Goal: Information Seeking & Learning: Learn about a topic

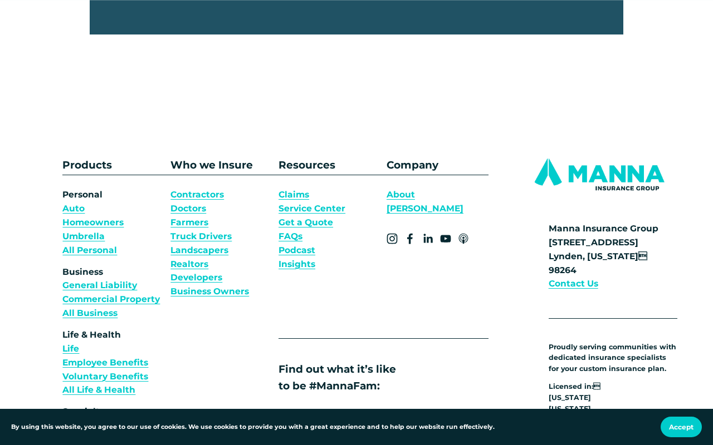
scroll to position [3431, 0]
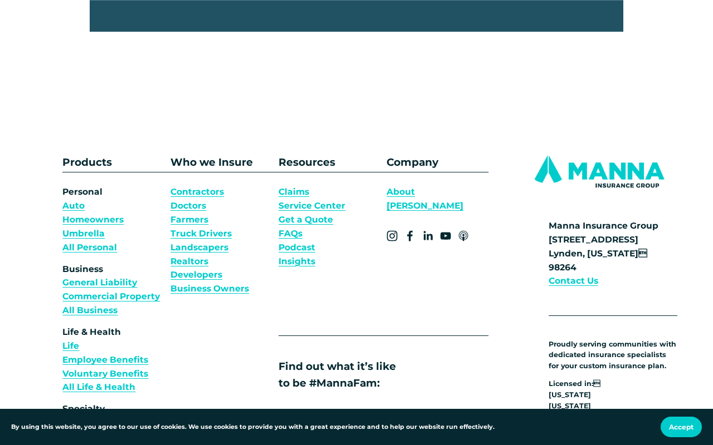
click at [585, 276] on strong "Contact Us" at bounding box center [573, 281] width 50 height 11
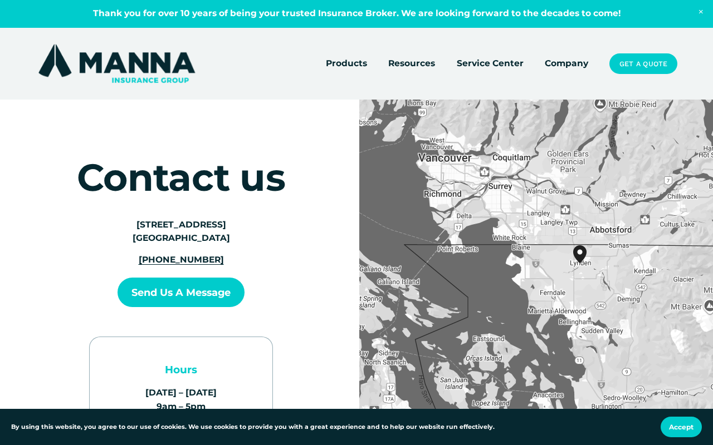
click at [562, 64] on link "Company" at bounding box center [566, 64] width 43 height 16
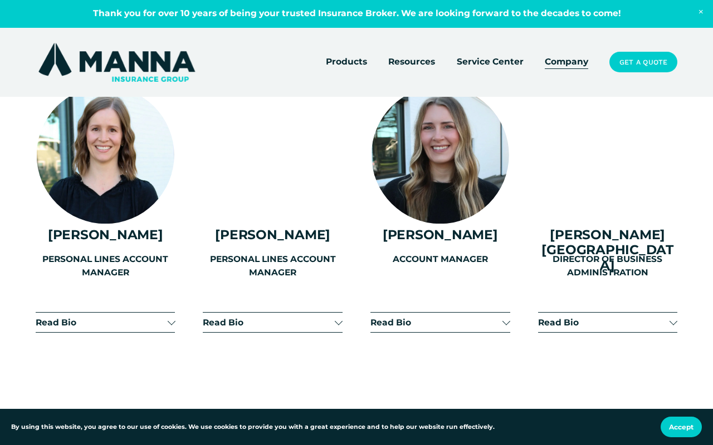
scroll to position [2297, 0]
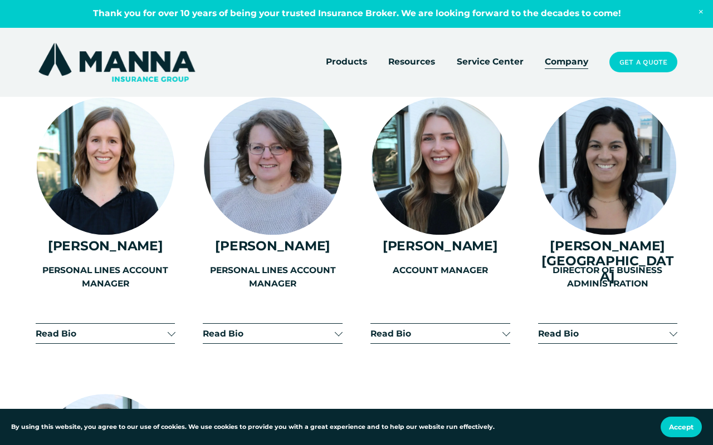
click at [670, 329] on div at bounding box center [673, 333] width 8 height 8
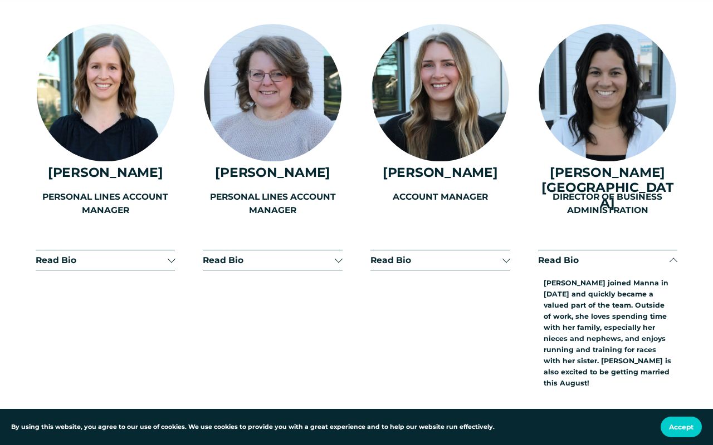
scroll to position [2371, 0]
click at [673, 257] on div at bounding box center [673, 261] width 8 height 8
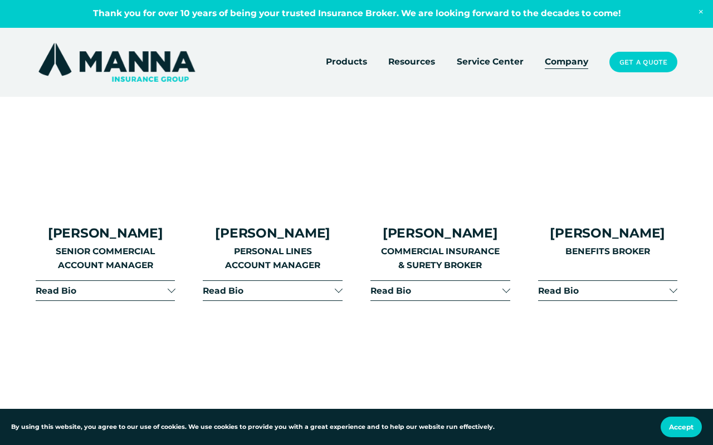
scroll to position [1461, 0]
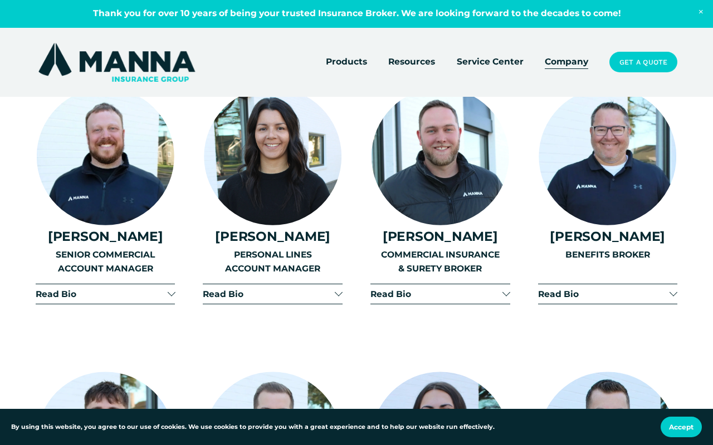
click at [338, 289] on div at bounding box center [339, 293] width 8 height 8
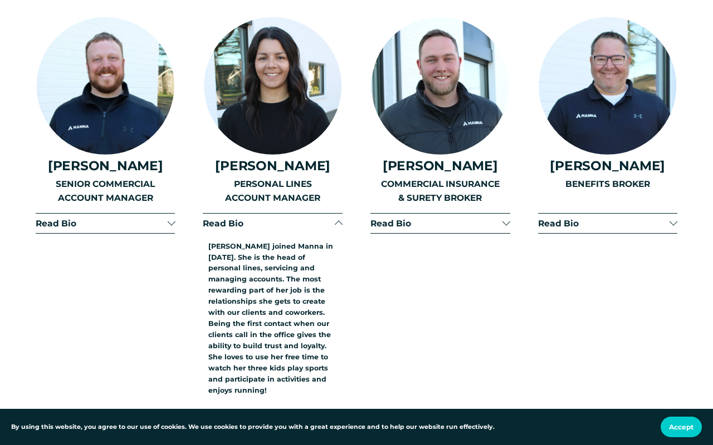
scroll to position [1530, 0]
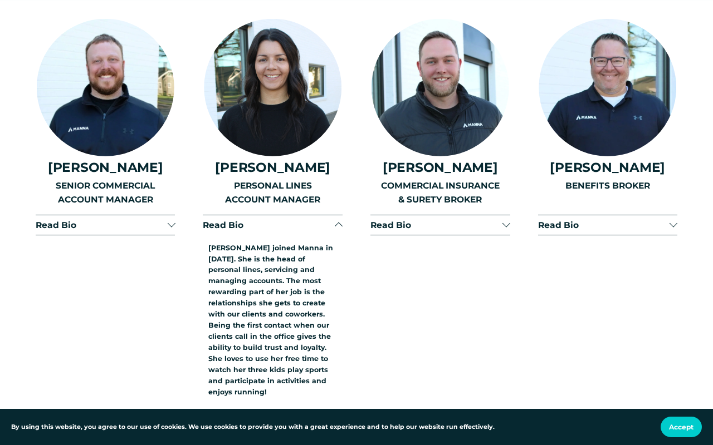
click at [339, 223] on div at bounding box center [339, 227] width 8 height 8
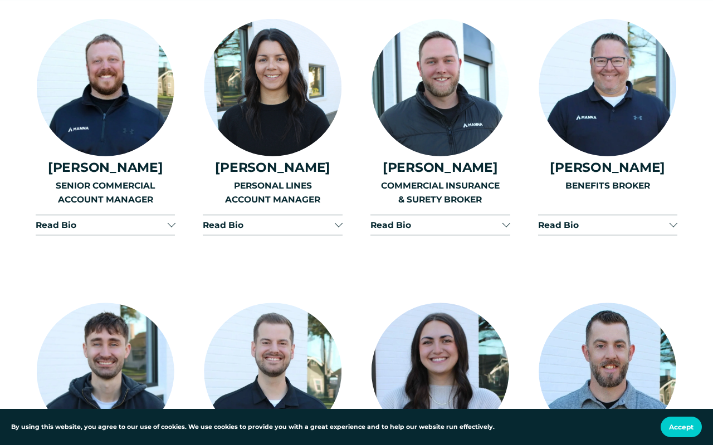
click at [173, 220] on div at bounding box center [171, 224] width 8 height 8
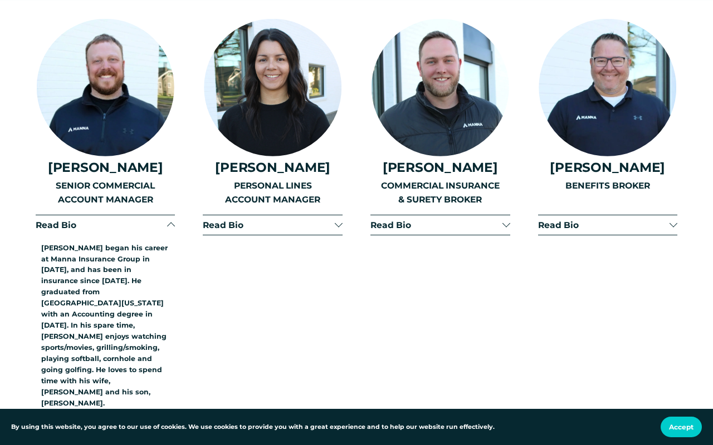
click at [173, 221] on div at bounding box center [171, 225] width 8 height 8
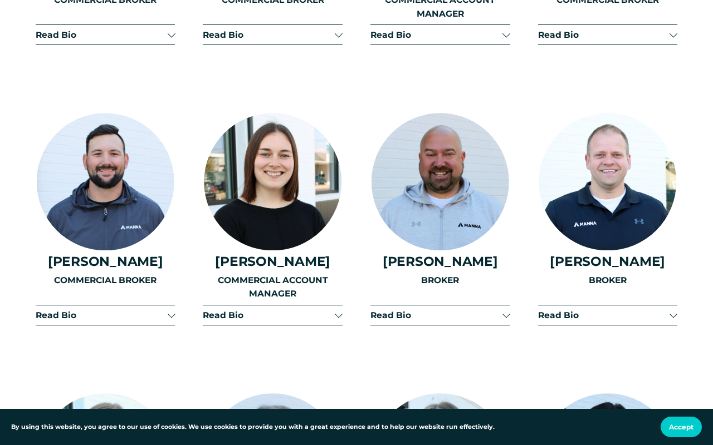
scroll to position [2006, 0]
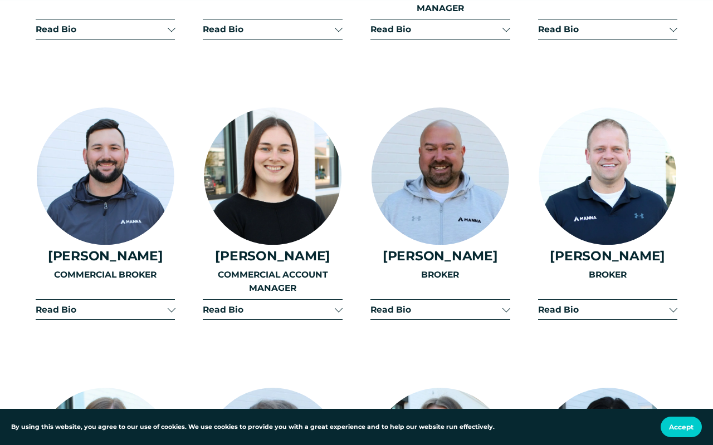
click at [172, 305] on div at bounding box center [171, 309] width 8 height 8
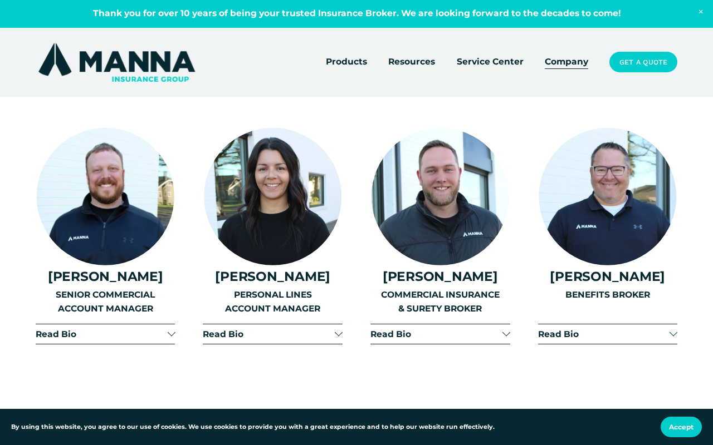
scroll to position [1418, 0]
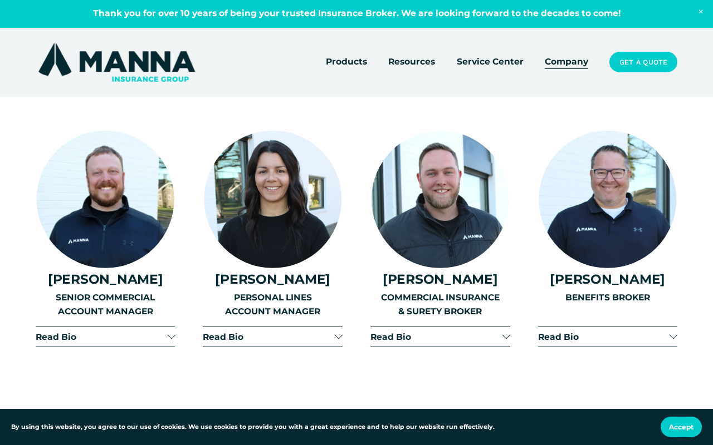
click at [172, 332] on div at bounding box center [171, 336] width 8 height 8
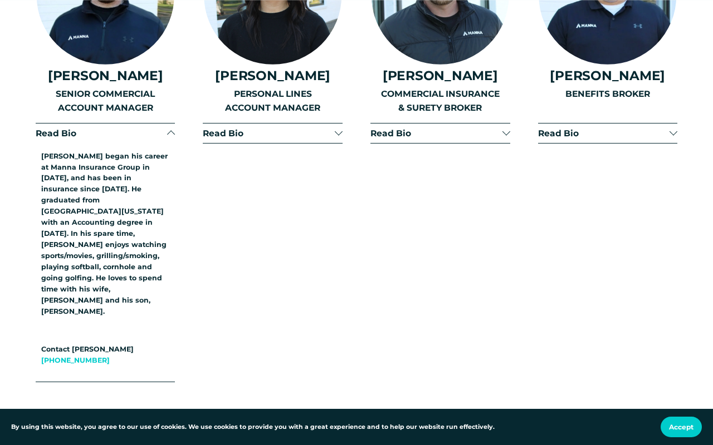
scroll to position [1623, 0]
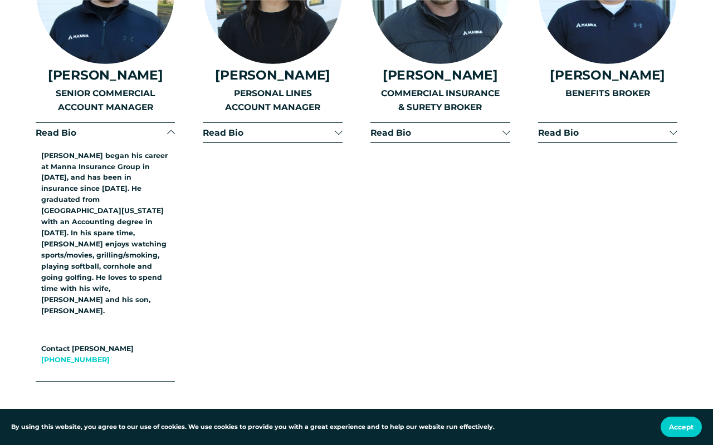
click at [172, 130] on div at bounding box center [171, 134] width 8 height 8
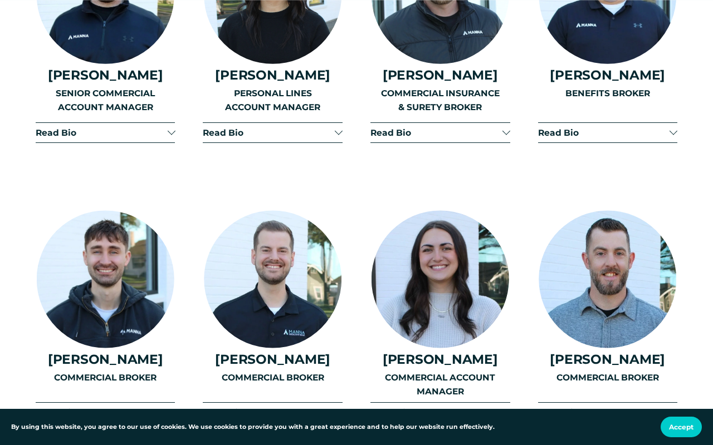
click at [341, 129] on div at bounding box center [339, 133] width 8 height 8
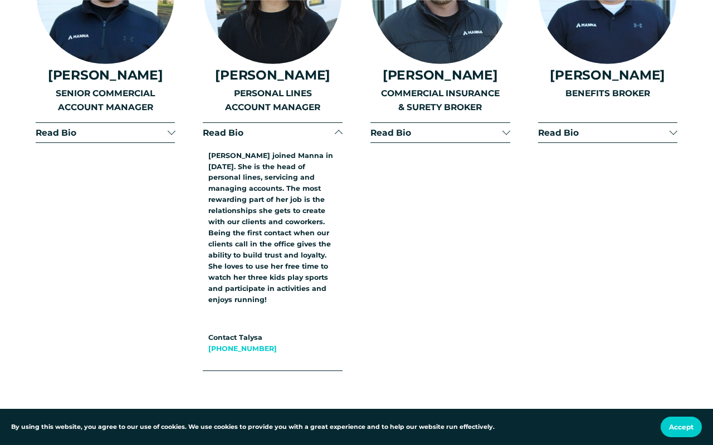
click at [341, 129] on div at bounding box center [339, 133] width 8 height 8
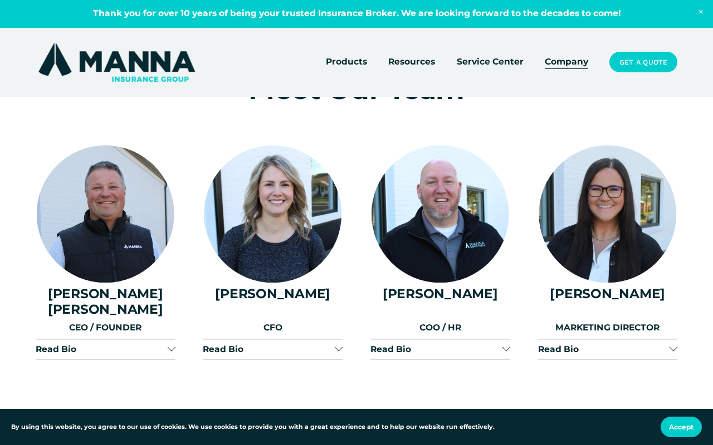
scroll to position [1136, 0]
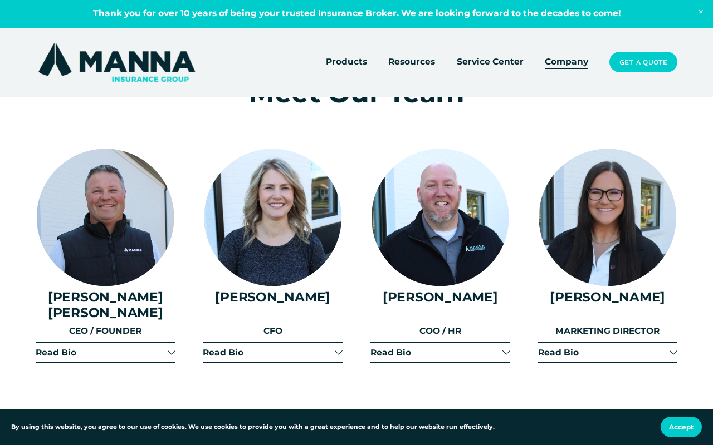
click at [170, 347] on div at bounding box center [171, 351] width 8 height 8
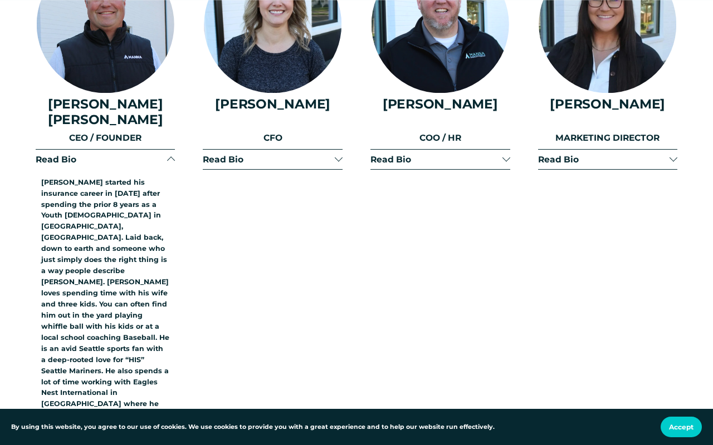
scroll to position [1329, 0]
click at [171, 157] on div at bounding box center [171, 161] width 8 height 8
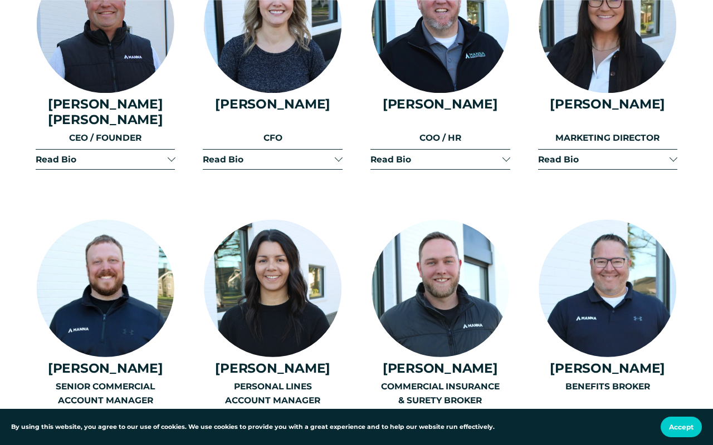
click at [340, 154] on div at bounding box center [339, 158] width 8 height 8
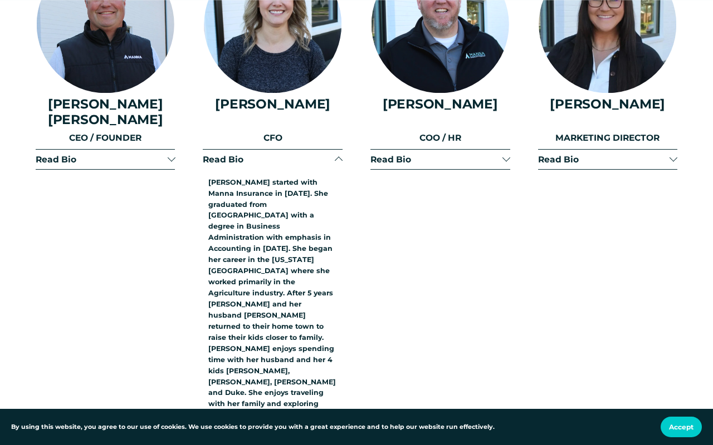
click at [340, 157] on div at bounding box center [339, 161] width 8 height 8
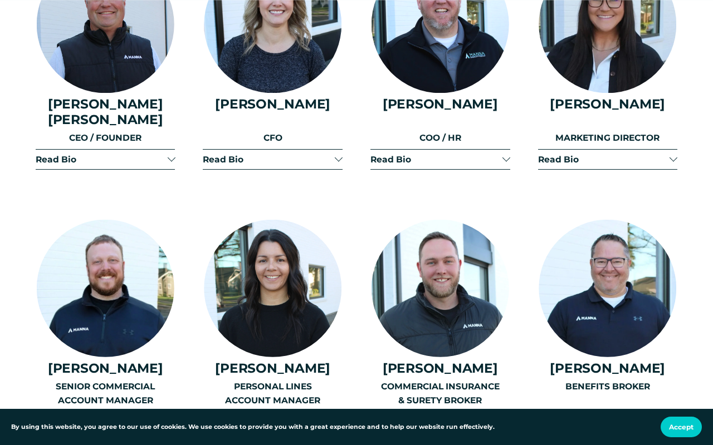
click at [508, 154] on div at bounding box center [506, 158] width 8 height 8
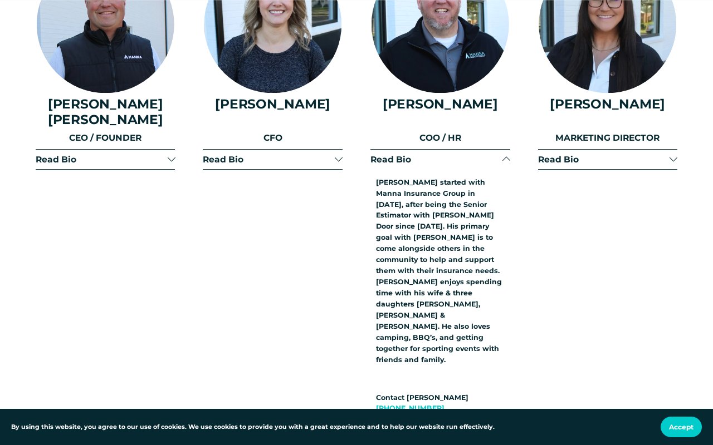
click at [508, 155] on div at bounding box center [506, 159] width 8 height 8
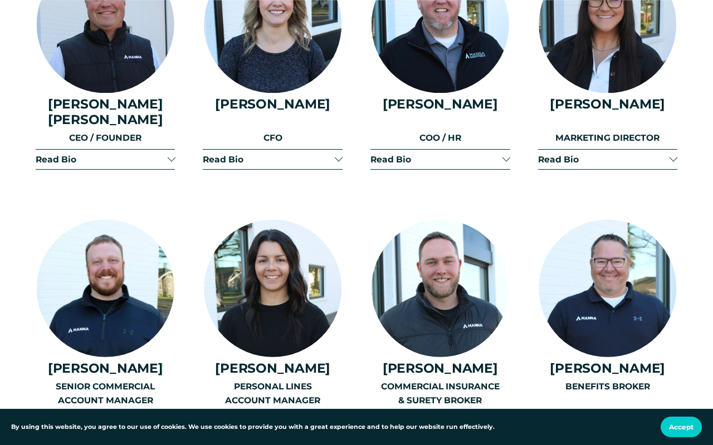
click at [170, 154] on div at bounding box center [171, 158] width 8 height 8
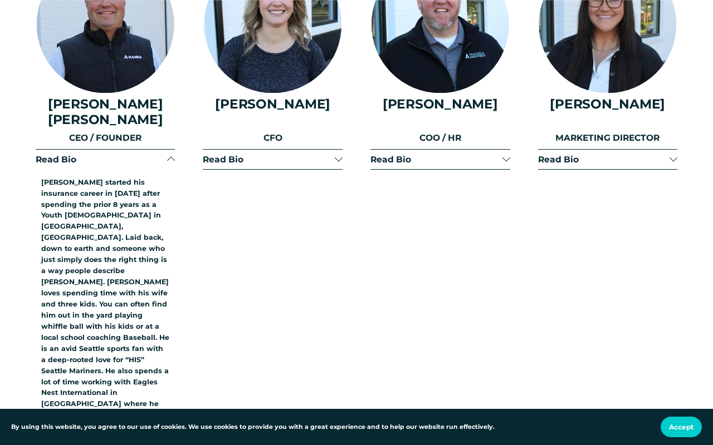
click at [170, 157] on div at bounding box center [171, 161] width 8 height 8
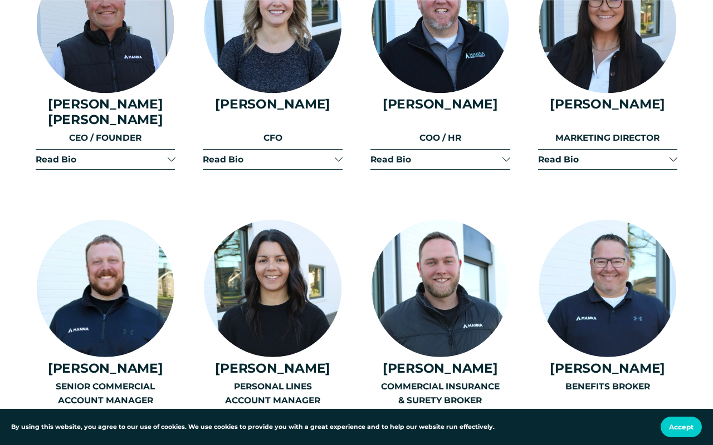
click at [340, 154] on div at bounding box center [339, 158] width 8 height 8
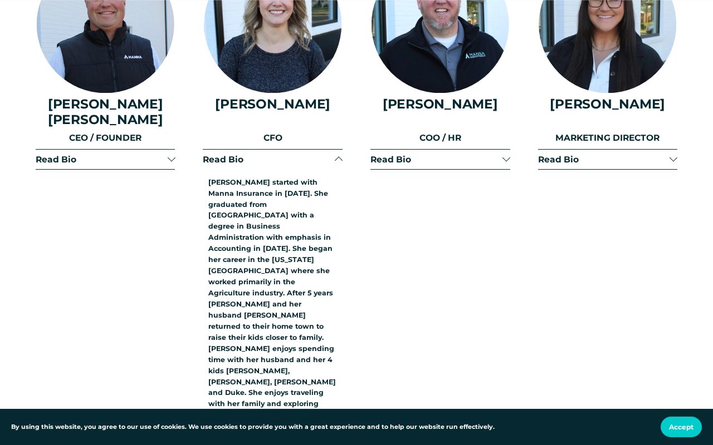
click at [340, 155] on div at bounding box center [339, 159] width 8 height 8
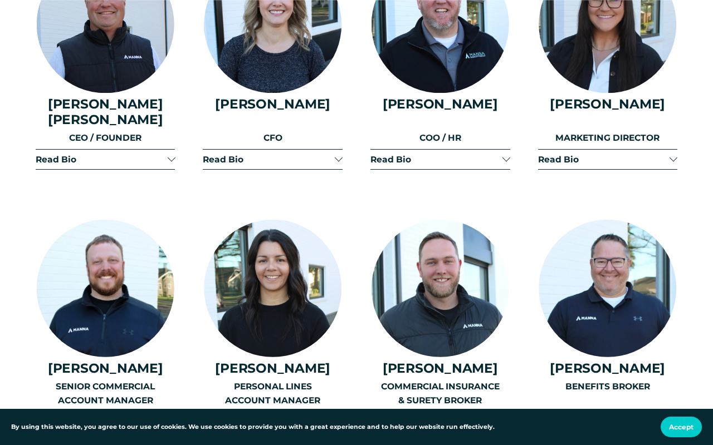
click at [674, 154] on div at bounding box center [673, 158] width 8 height 8
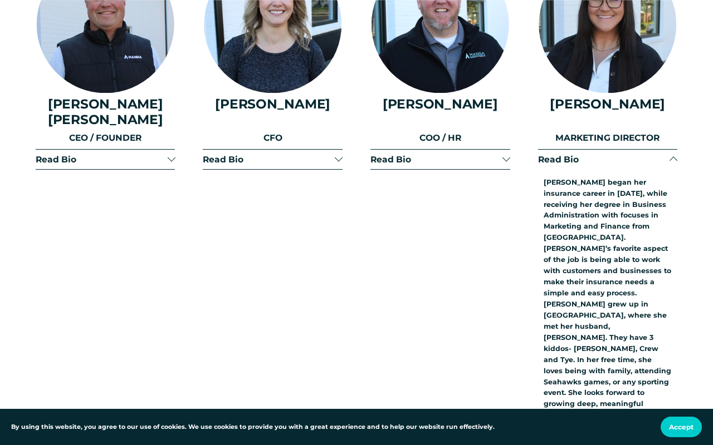
click at [674, 155] on div at bounding box center [673, 159] width 8 height 8
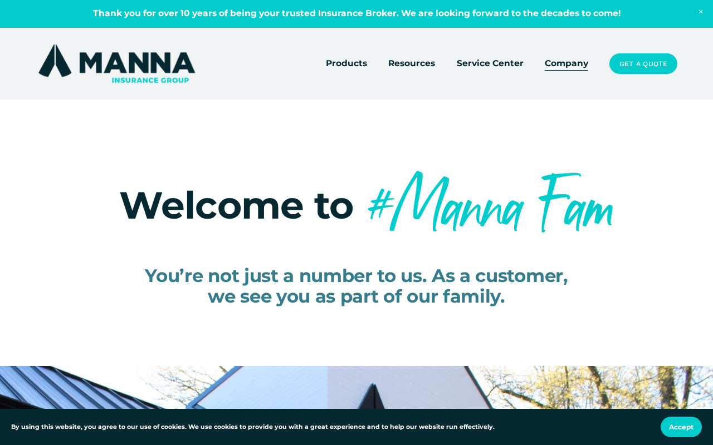
scroll to position [0, 0]
